Goal: Feedback & Contribution: Contribute content

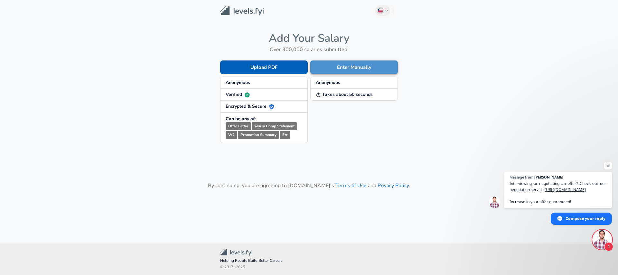
click at [340, 71] on button "Enter Manually" at bounding box center [354, 68] width 88 height 14
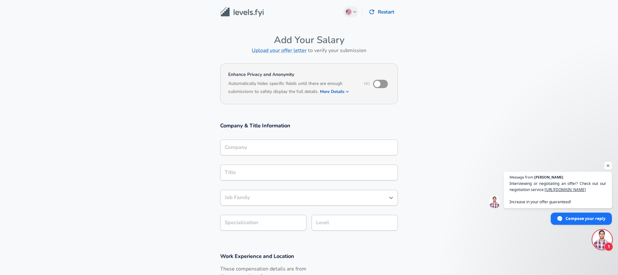
click at [250, 151] on div "Company" at bounding box center [309, 148] width 178 height 16
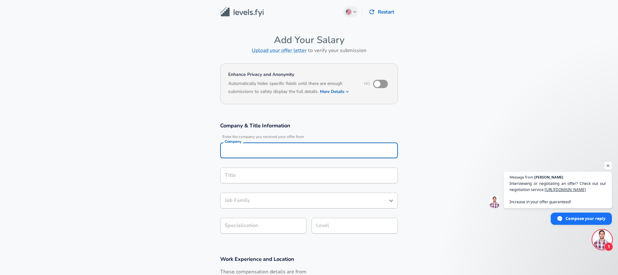
scroll to position [6, 0]
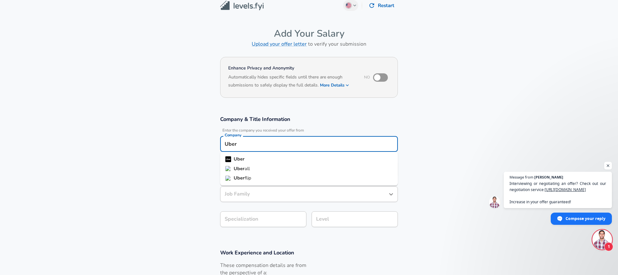
click at [248, 155] on li "Uber" at bounding box center [309, 160] width 178 height 10
type input "Uber"
click at [251, 169] on input "Title" at bounding box center [309, 169] width 172 height 10
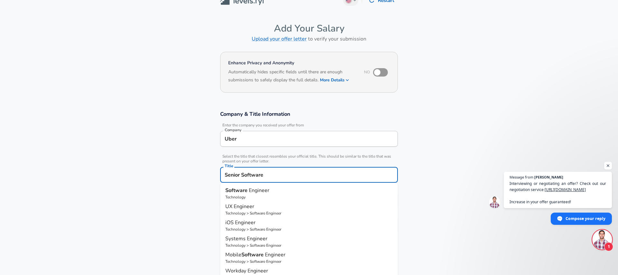
scroll to position [11, 0]
drag, startPoint x: 266, startPoint y: 195, endPoint x: 251, endPoint y: 201, distance: 16.5
click at [266, 195] on p "Technology" at bounding box center [308, 198] width 167 height 6
type input "Software Engineer"
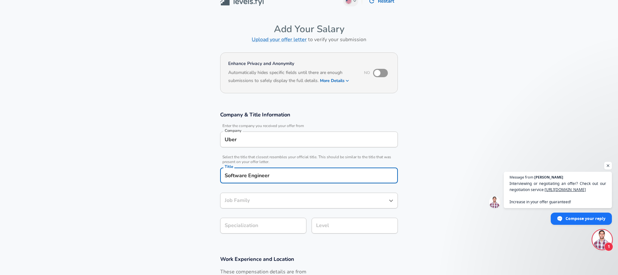
type input "Software Engineer"
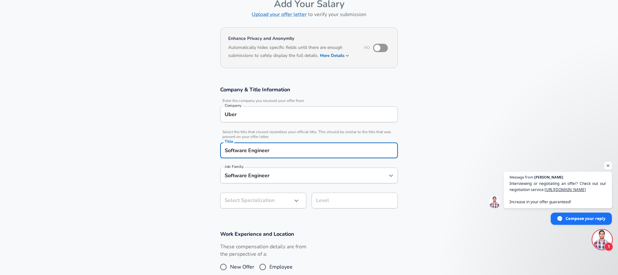
click at [226, 152] on input "Software Engineer" at bounding box center [309, 151] width 172 height 10
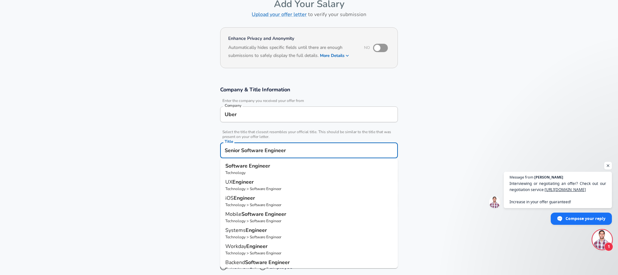
type input "Senior Software Engineer"
drag, startPoint x: 143, startPoint y: 174, endPoint x: 156, endPoint y: 180, distance: 14.4
click at [143, 174] on section "Company & Title Information Enter the company you received your offer from Comp…" at bounding box center [309, 151] width 618 height 145
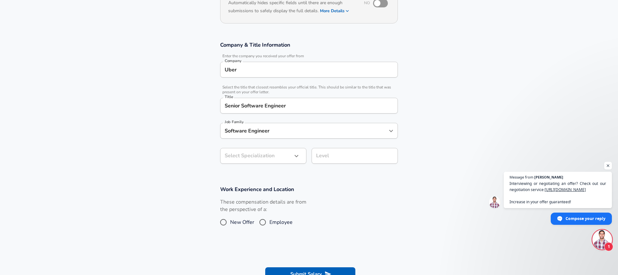
click at [230, 161] on body "English ([GEOGRAPHIC_DATA]) Change Restart Add Your Salary Upload your offer le…" at bounding box center [309, 56] width 618 height 275
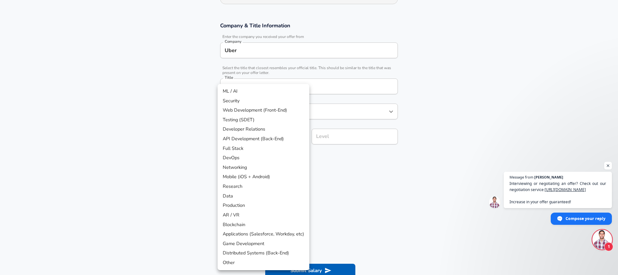
drag, startPoint x: 267, startPoint y: 255, endPoint x: 281, endPoint y: 229, distance: 29.1
click at [267, 255] on li "Distributed Systems (Back-End)" at bounding box center [264, 254] width 92 height 10
type input "Distributed Systems (Back-End)"
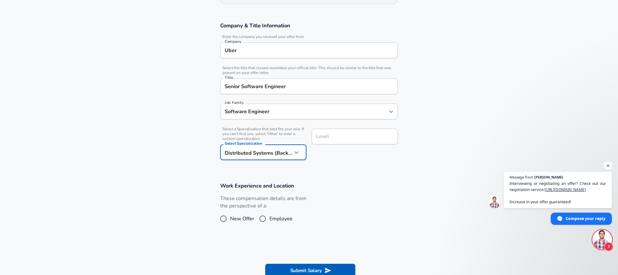
click at [325, 141] on div "Level Level" at bounding box center [355, 137] width 86 height 17
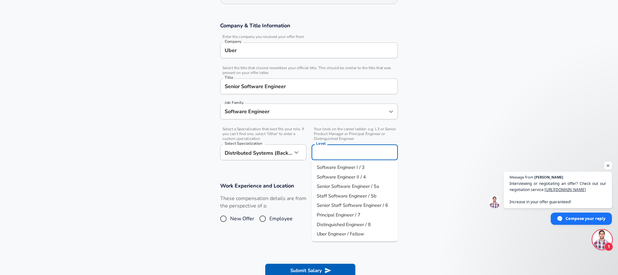
scroll to position [113, 0]
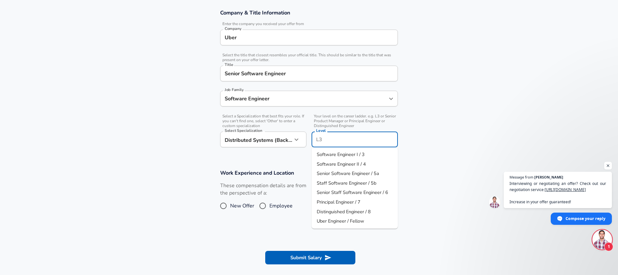
drag, startPoint x: 354, startPoint y: 172, endPoint x: 339, endPoint y: 162, distance: 18.5
click at [354, 172] on span "Senior Software Engineer / 5a" at bounding box center [348, 173] width 62 height 6
type input "Senior Software Engineer / 5a"
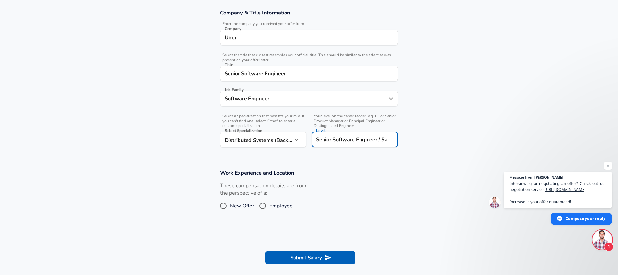
click at [269, 205] on input "Employee" at bounding box center [263, 206] width 14 height 10
radio input "true"
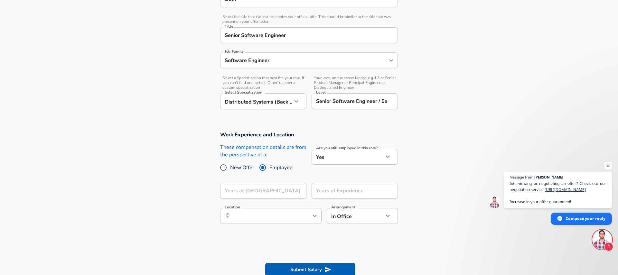
scroll to position [154, 0]
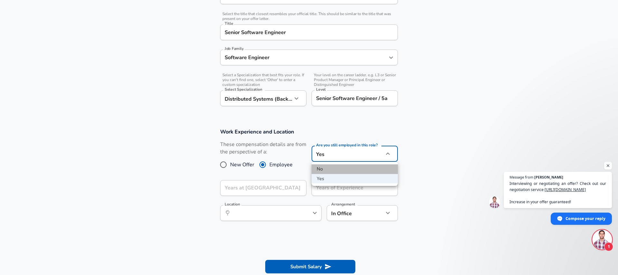
click at [335, 168] on li "No" at bounding box center [355, 170] width 86 height 10
type input "no"
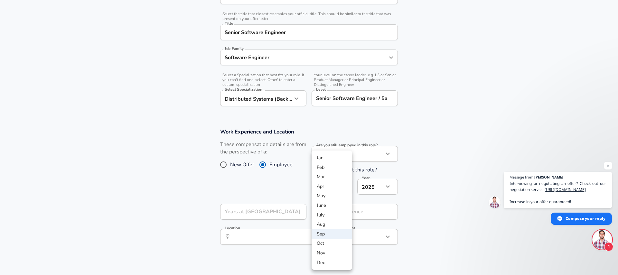
drag, startPoint x: 332, startPoint y: 188, endPoint x: 354, endPoint y: 190, distance: 22.0
click at [332, 188] on li "Apr" at bounding box center [332, 187] width 41 height 10
type input "4"
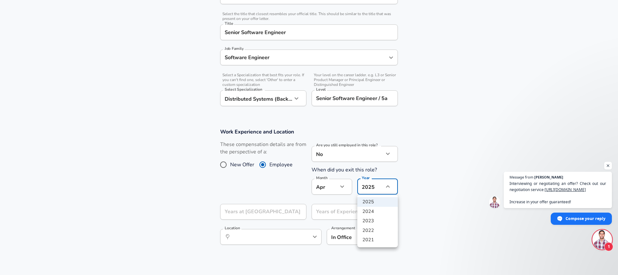
click at [367, 211] on li "2024" at bounding box center [377, 212] width 41 height 10
type input "2024"
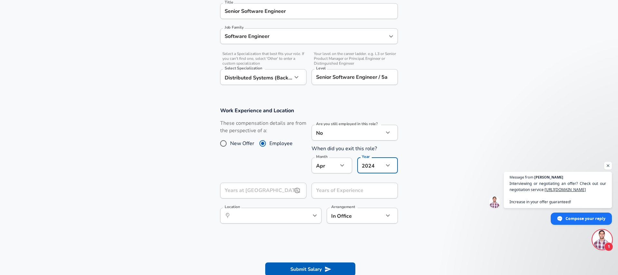
click at [280, 192] on input "Years at [GEOGRAPHIC_DATA]" at bounding box center [256, 191] width 72 height 16
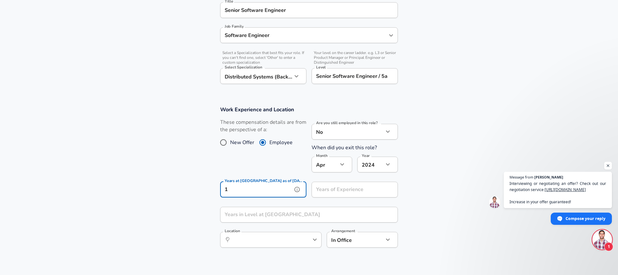
scroll to position [174, 0]
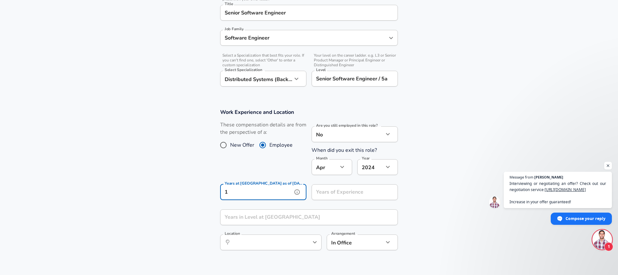
type input "1"
click at [343, 194] on input "Years of Experience" at bounding box center [348, 193] width 72 height 16
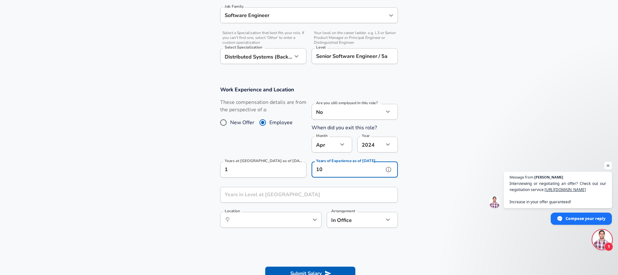
scroll to position [212, 0]
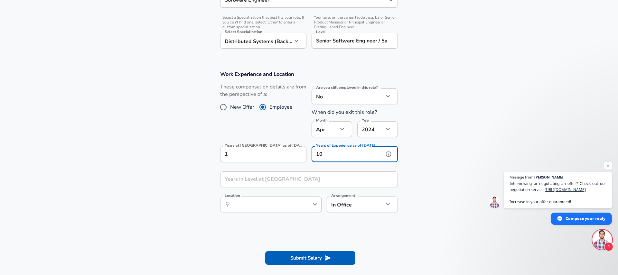
type input "10"
click at [270, 180] on input "Years in Level at [GEOGRAPHIC_DATA]" at bounding box center [302, 180] width 164 height 16
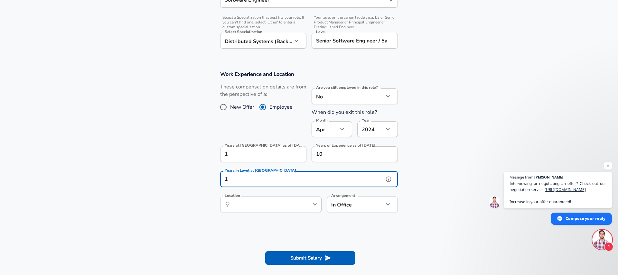
type input "1"
click at [269, 205] on input "Location" at bounding box center [264, 205] width 66 height 10
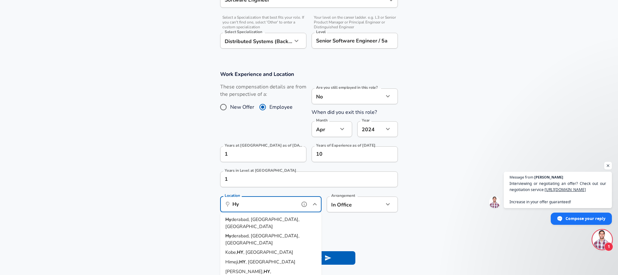
drag, startPoint x: 270, startPoint y: 221, endPoint x: 326, endPoint y: 220, distance: 55.4
click at [270, 221] on li "Hy derabad, [GEOGRAPHIC_DATA], [GEOGRAPHIC_DATA]" at bounding box center [270, 223] width 101 height 16
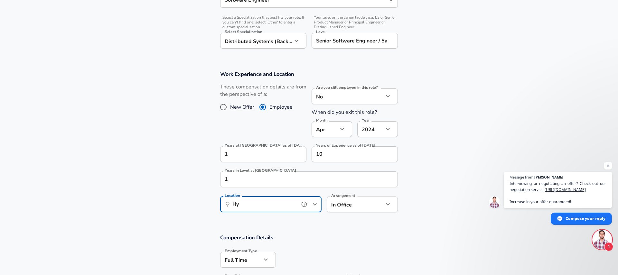
type input "[GEOGRAPHIC_DATA], [GEOGRAPHIC_DATA], [GEOGRAPHIC_DATA]"
drag, startPoint x: 284, startPoint y: 207, endPoint x: 214, endPoint y: 208, distance: 70.5
click at [231, 208] on input "[GEOGRAPHIC_DATA], [GEOGRAPHIC_DATA], [GEOGRAPHIC_DATA]" at bounding box center [264, 205] width 66 height 10
click at [265, 220] on span "luru, [GEOGRAPHIC_DATA], [GEOGRAPHIC_DATA]" at bounding box center [261, 223] width 73 height 14
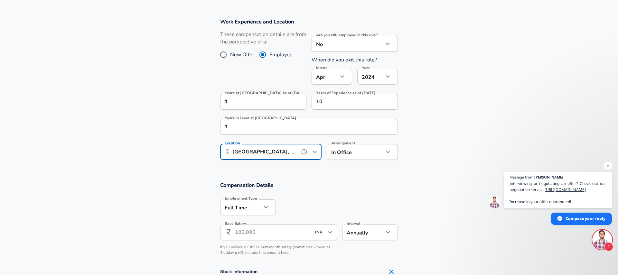
scroll to position [270, 0]
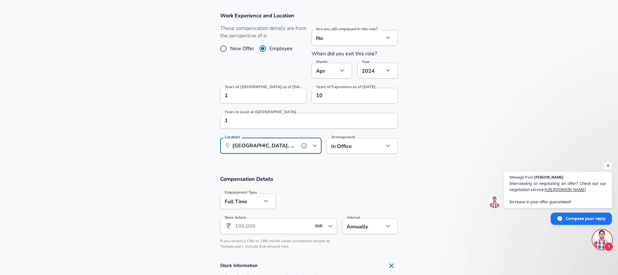
type input "[GEOGRAPHIC_DATA], [GEOGRAPHIC_DATA], [GEOGRAPHIC_DATA]"
click at [272, 230] on input "Base Salary" at bounding box center [273, 227] width 76 height 16
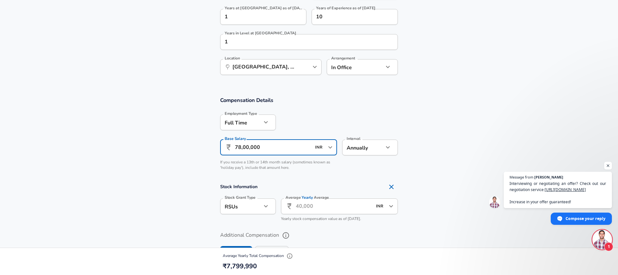
scroll to position [364, 0]
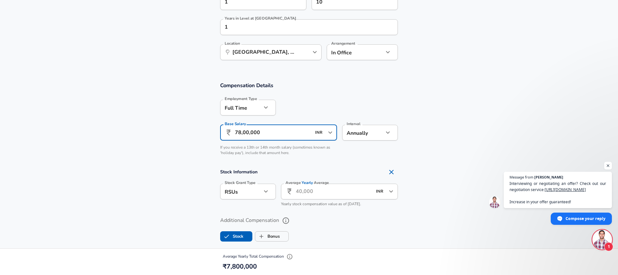
type input "78,00,000"
click at [307, 195] on input "Average Yearly Average" at bounding box center [334, 192] width 76 height 16
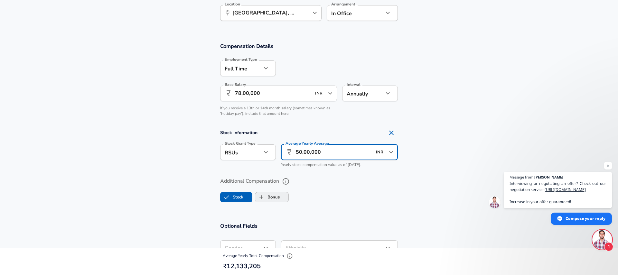
scroll to position [404, 0]
type input "50,00,000"
click at [267, 195] on input "Bonus" at bounding box center [261, 197] width 12 height 12
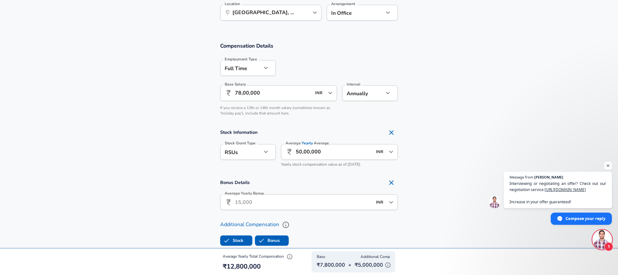
checkbox input "true"
click at [263, 204] on input "Average Yearly Bonus" at bounding box center [303, 203] width 137 height 16
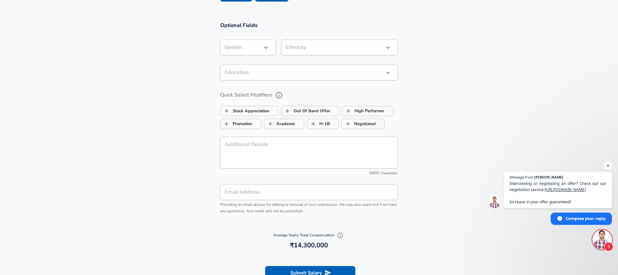
scroll to position [740, 0]
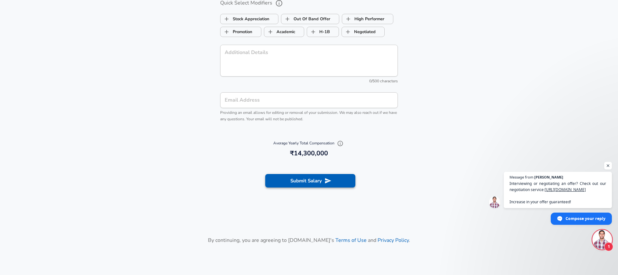
type input "15,00,000"
click at [289, 177] on button "Submit Salary" at bounding box center [310, 181] width 90 height 14
